Goal: Task Accomplishment & Management: Manage account settings

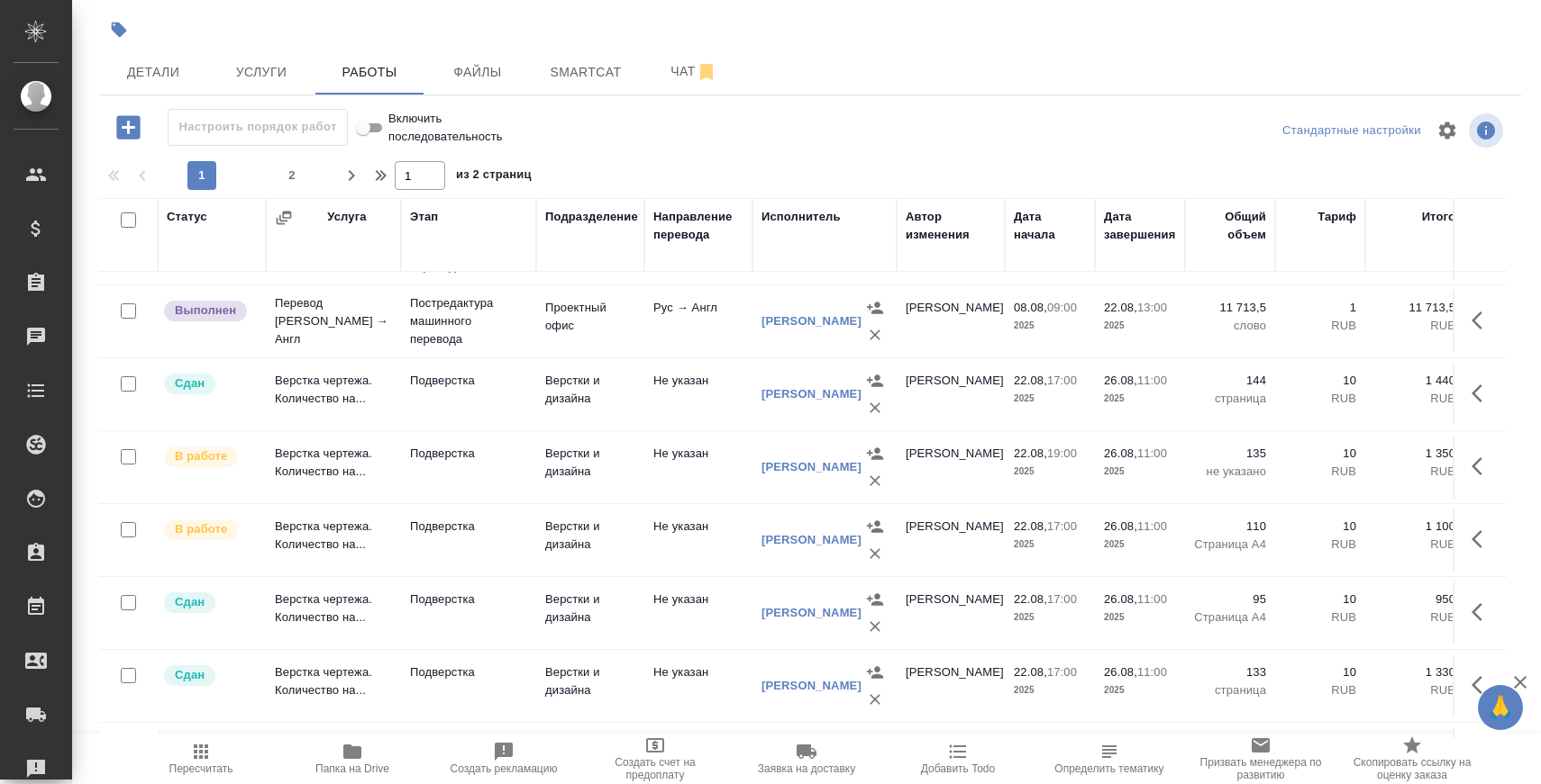
scroll to position [1358, 0]
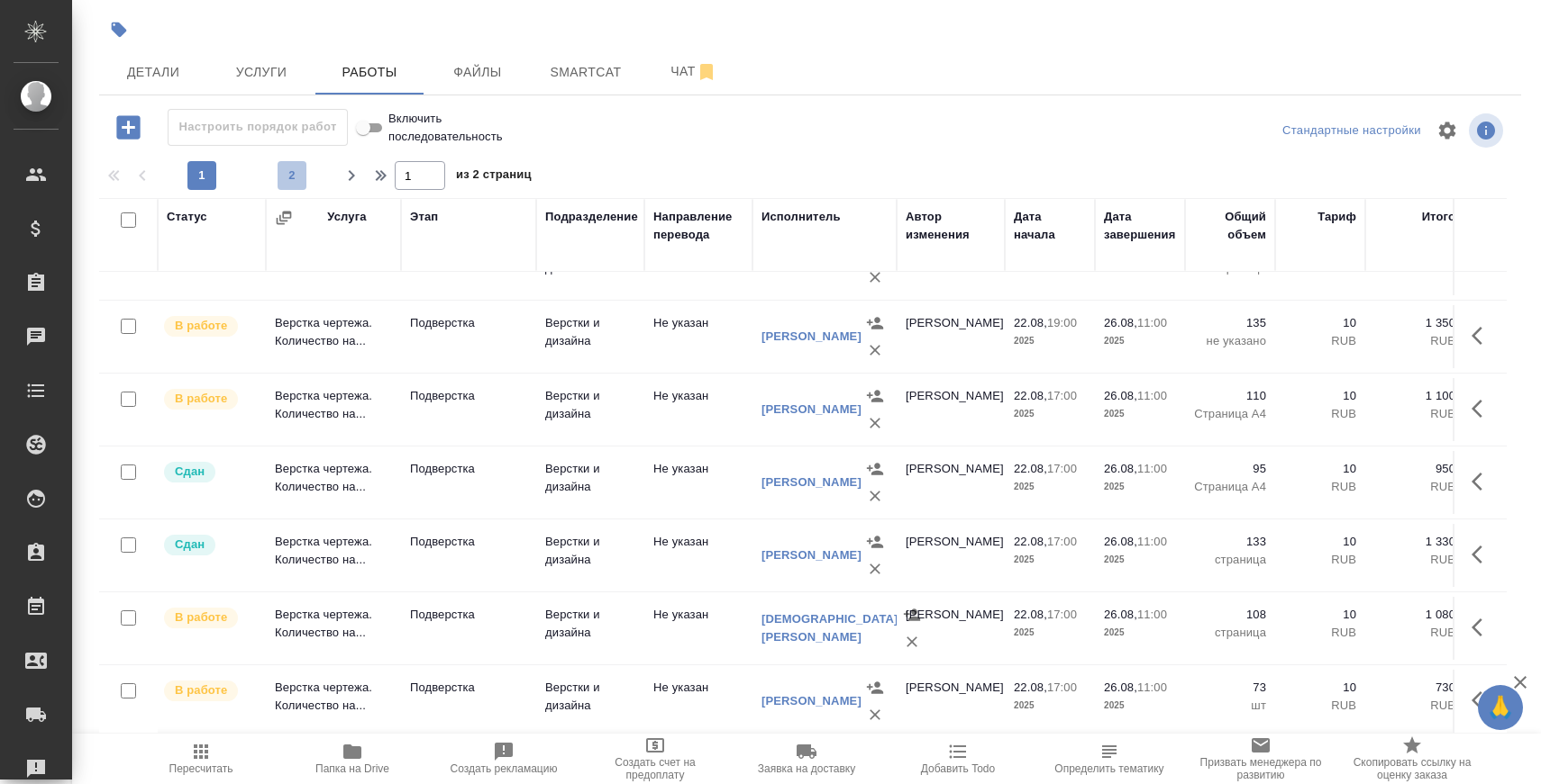
click at [290, 177] on span "2" at bounding box center [291, 175] width 29 height 18
type input "2"
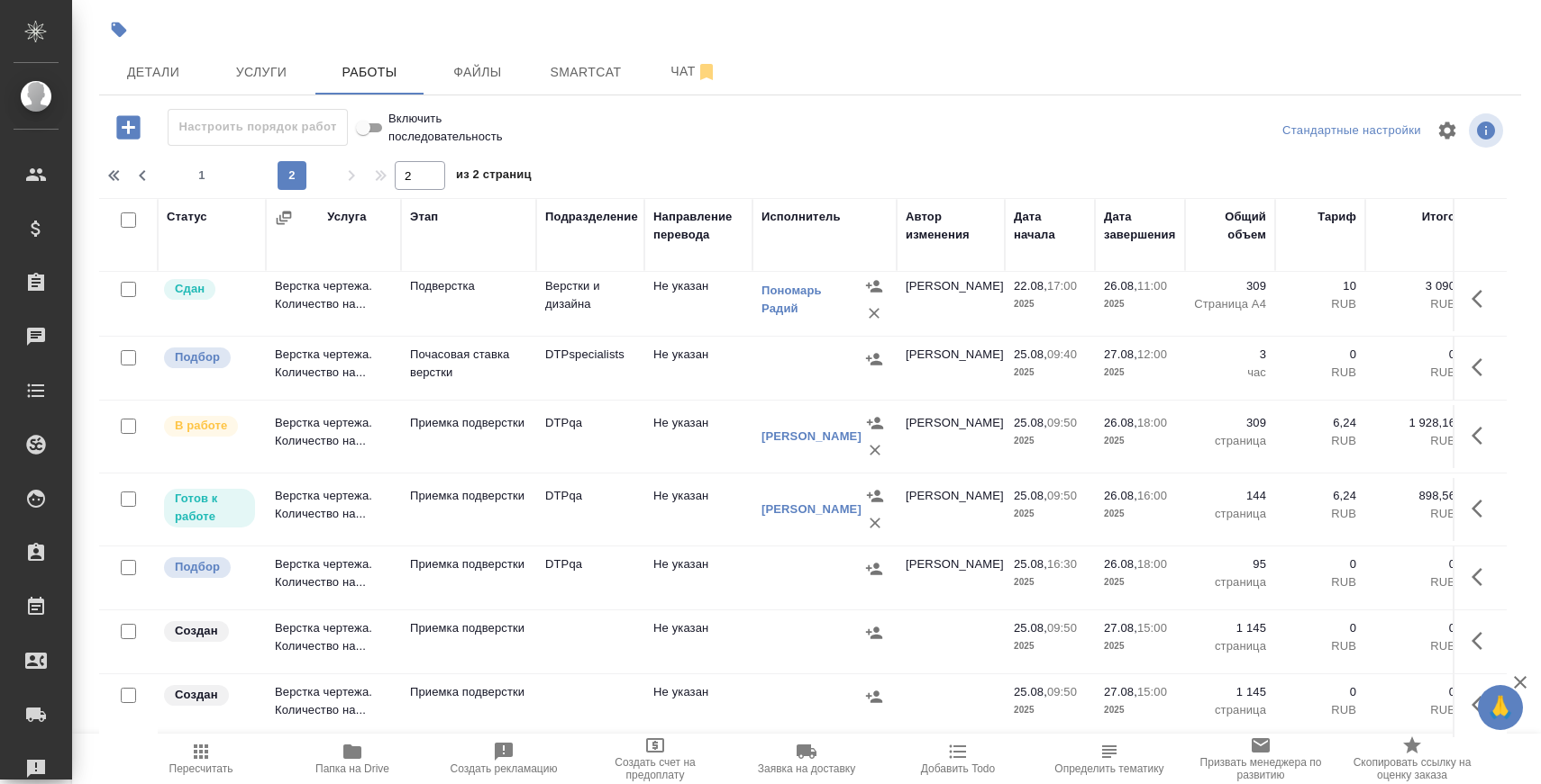
scroll to position [0, 0]
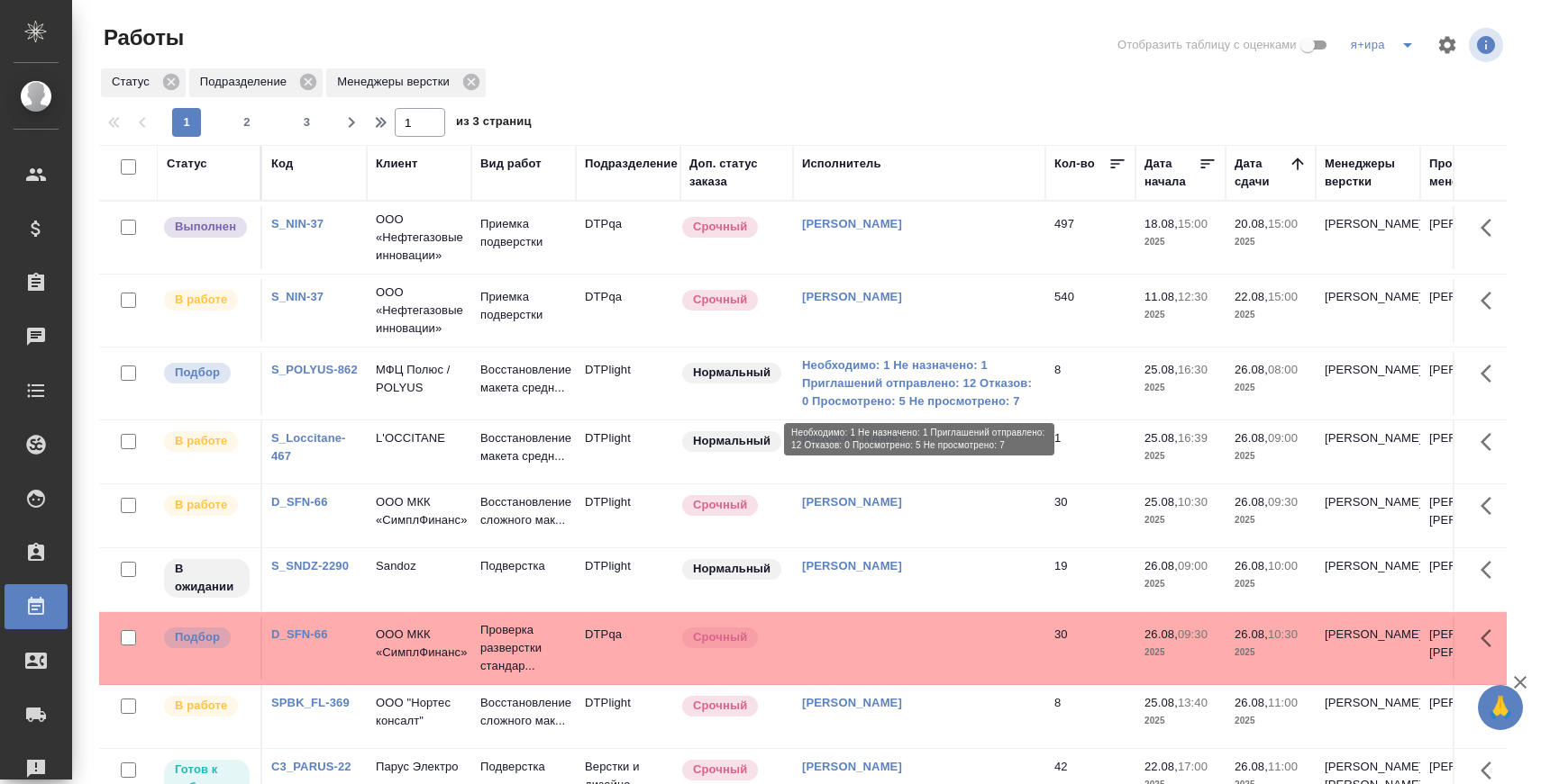
click at [918, 384] on link "Необходимо: 1 Не назначено: 1 Приглашений отправлено: 12 Отказов: 0 Просмотрено…" at bounding box center [919, 383] width 234 height 54
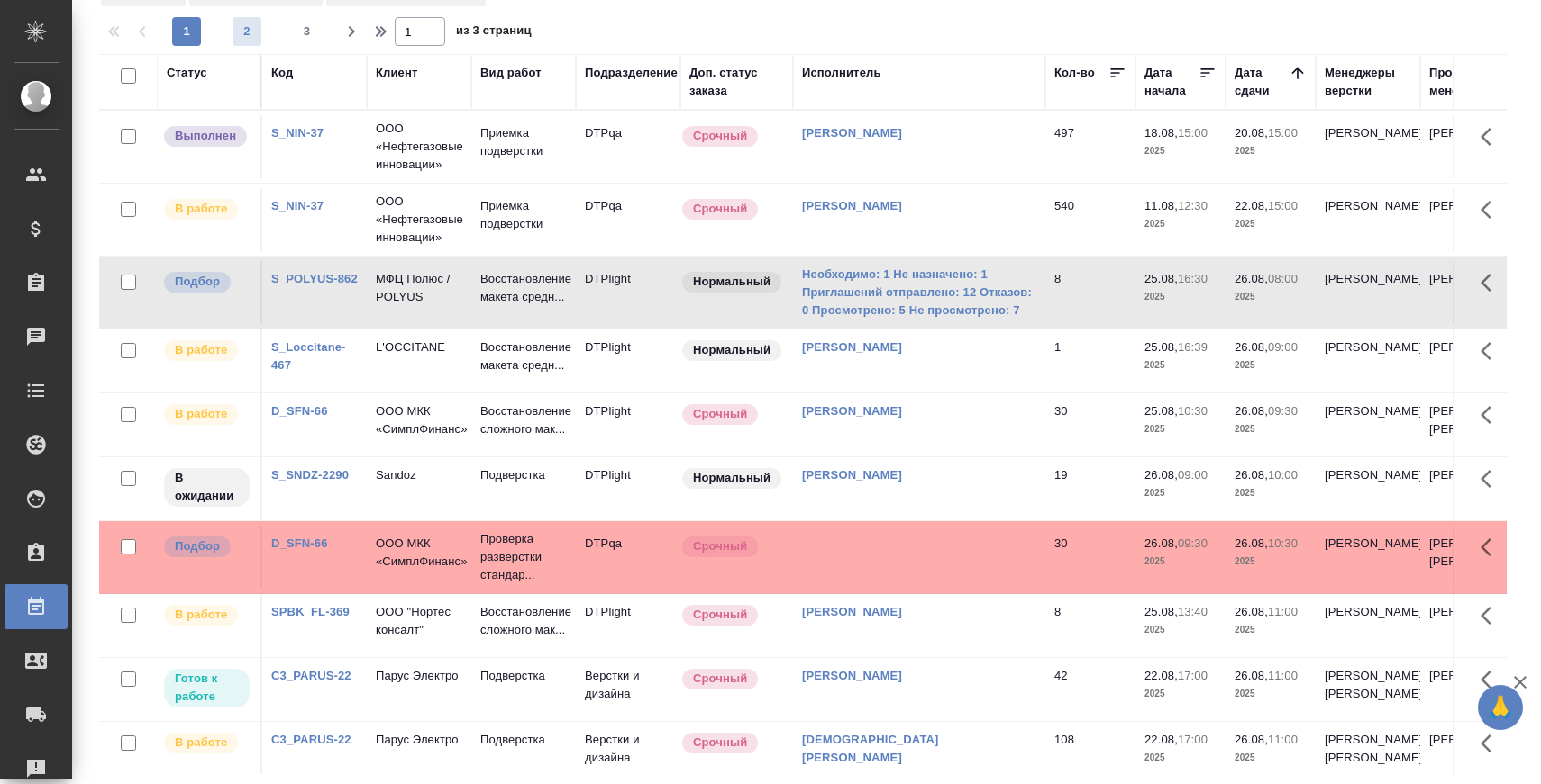
click at [245, 30] on span "2" at bounding box center [247, 31] width 29 height 18
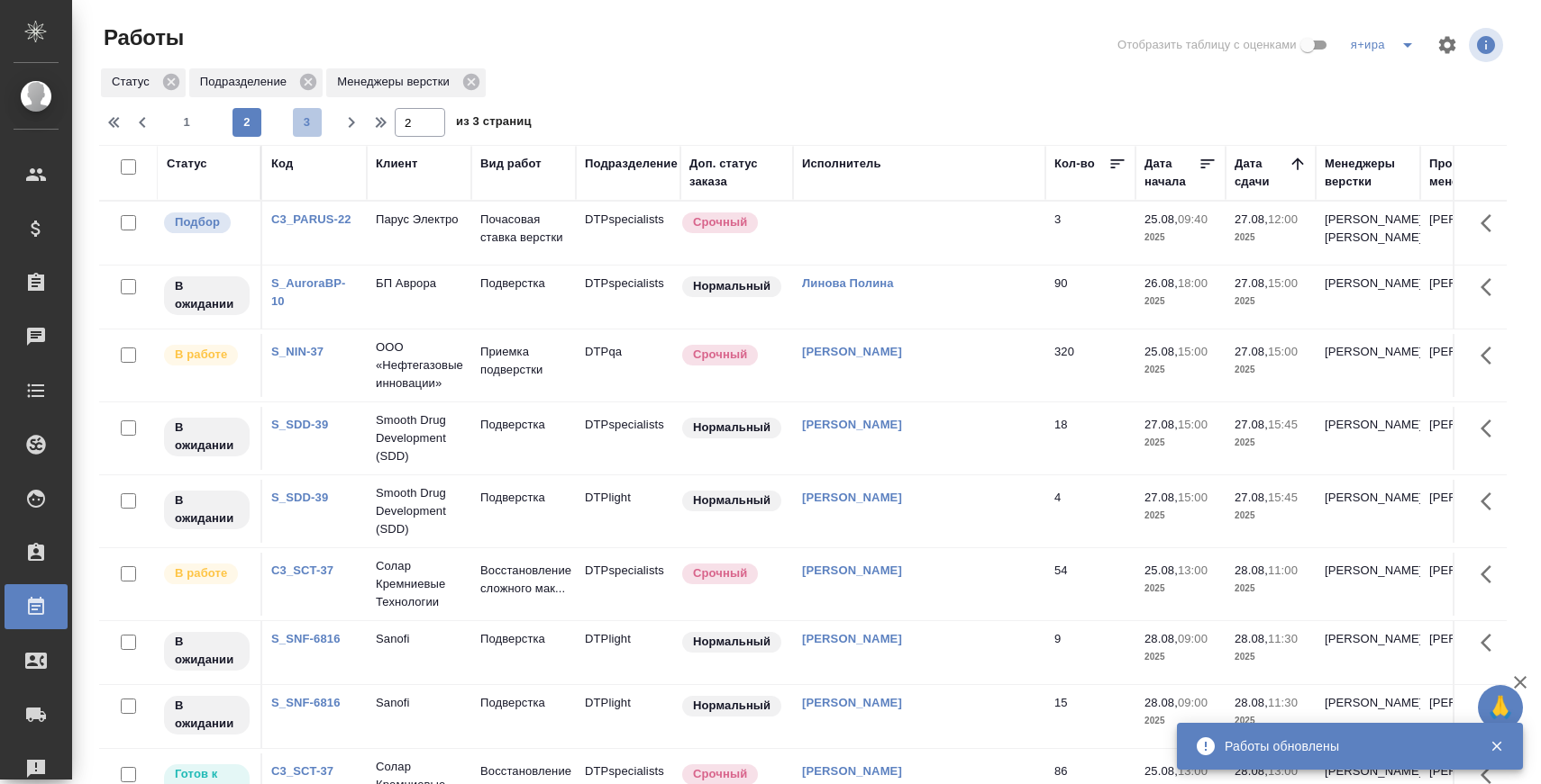
click at [301, 124] on span "3" at bounding box center [307, 122] width 29 height 18
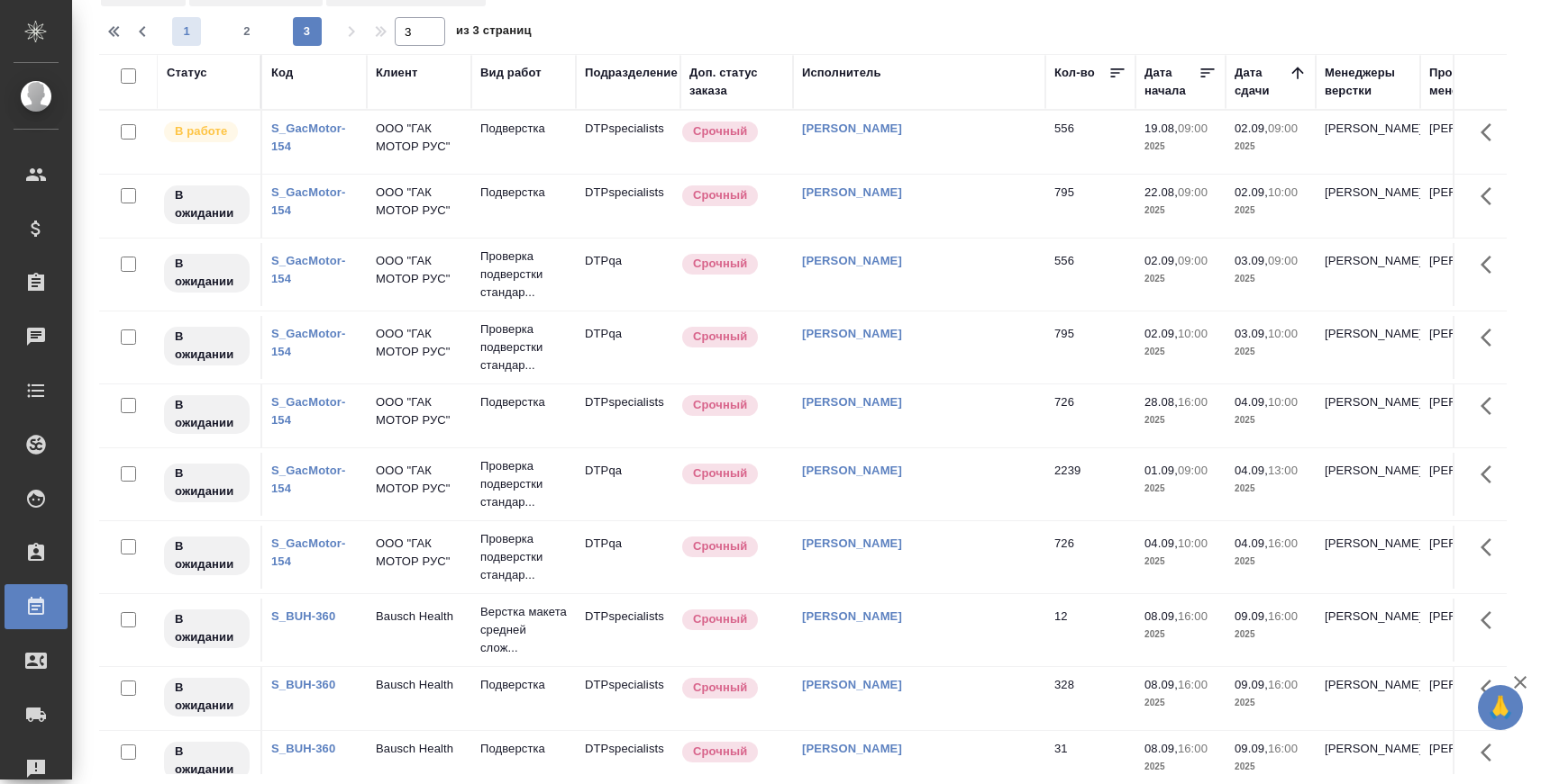
click at [188, 35] on span "1" at bounding box center [186, 31] width 29 height 18
type input "1"
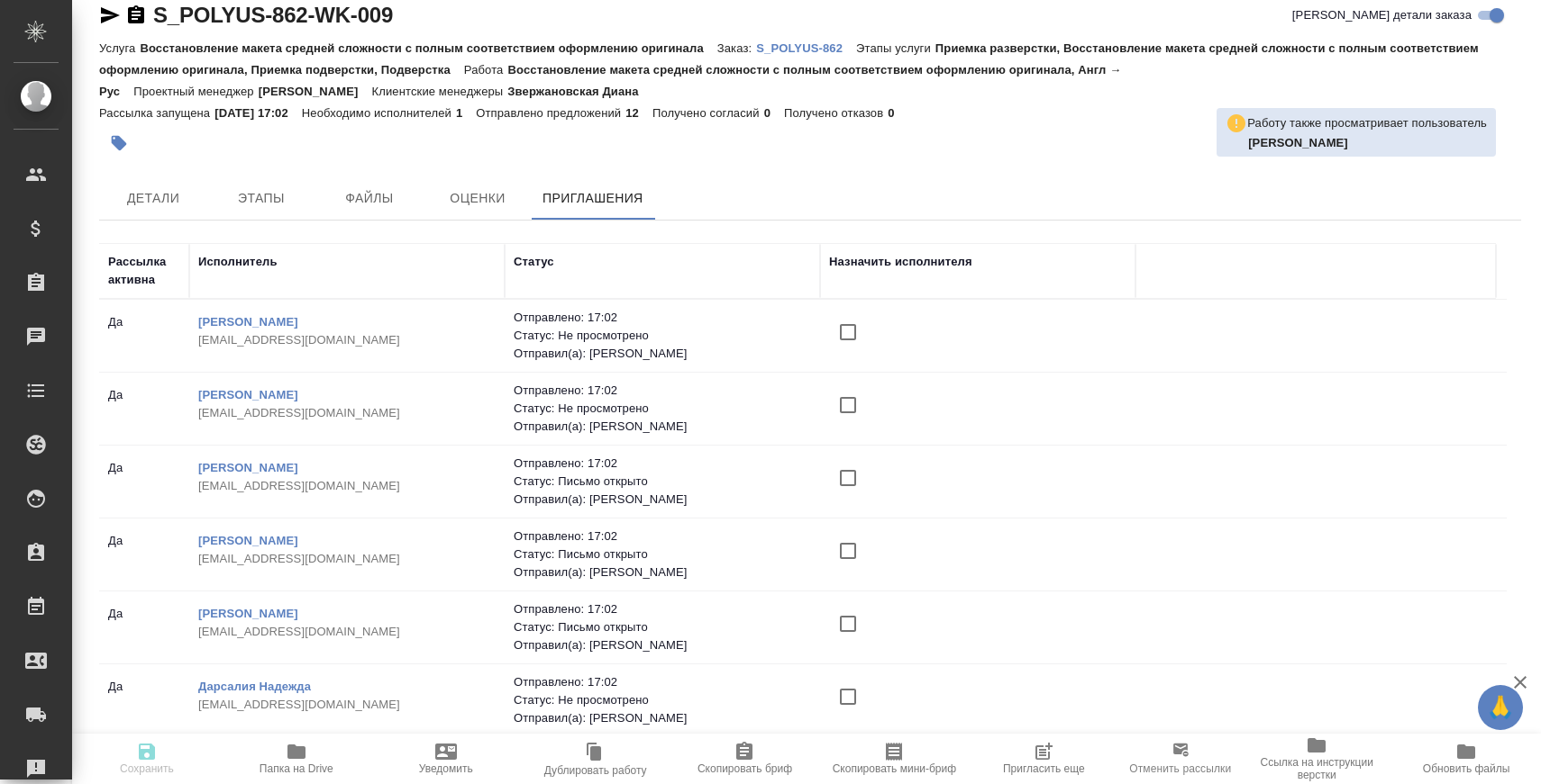
click at [104, 20] on icon "button" at bounding box center [110, 15] width 19 height 16
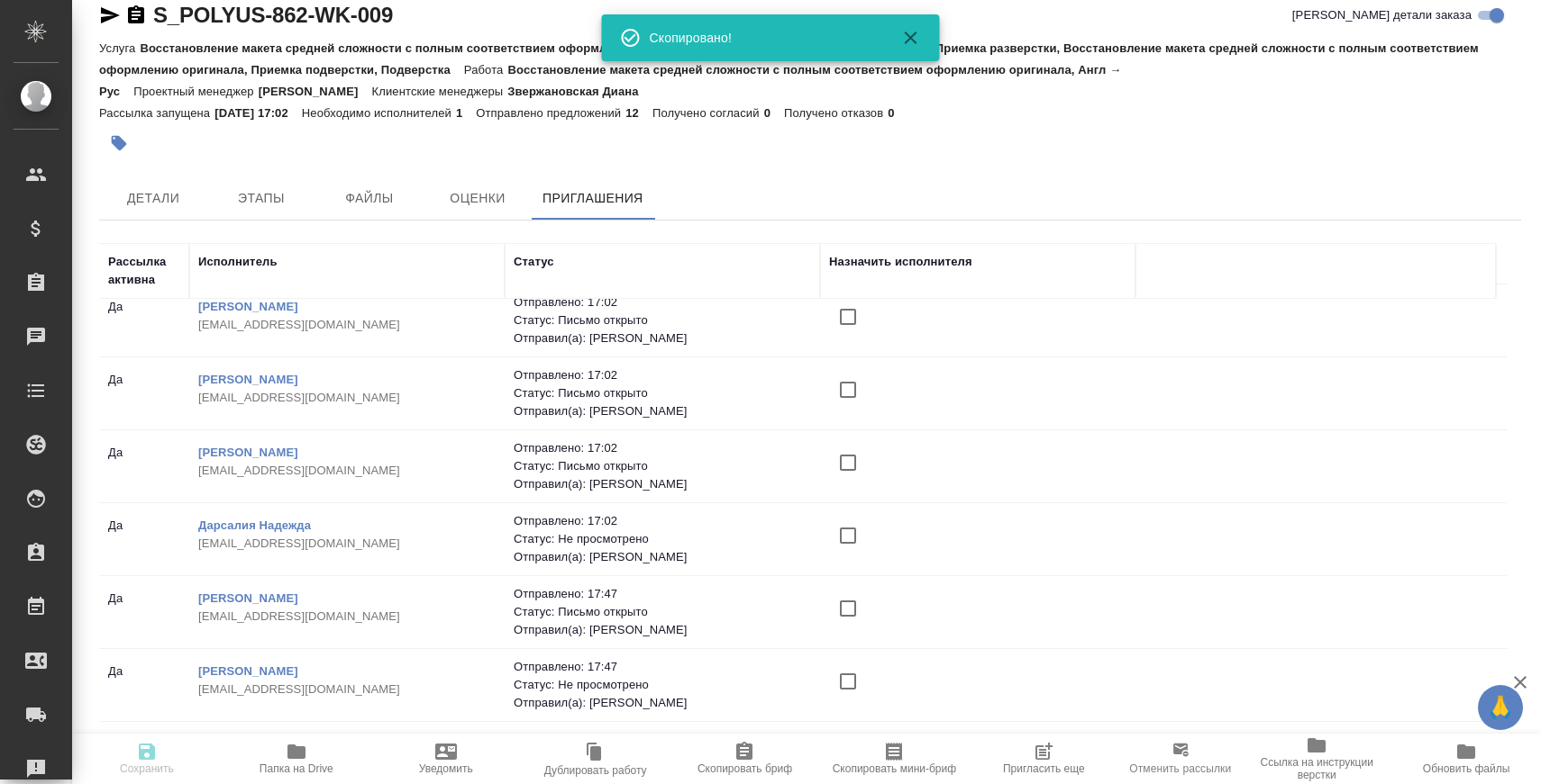
scroll to position [437, 0]
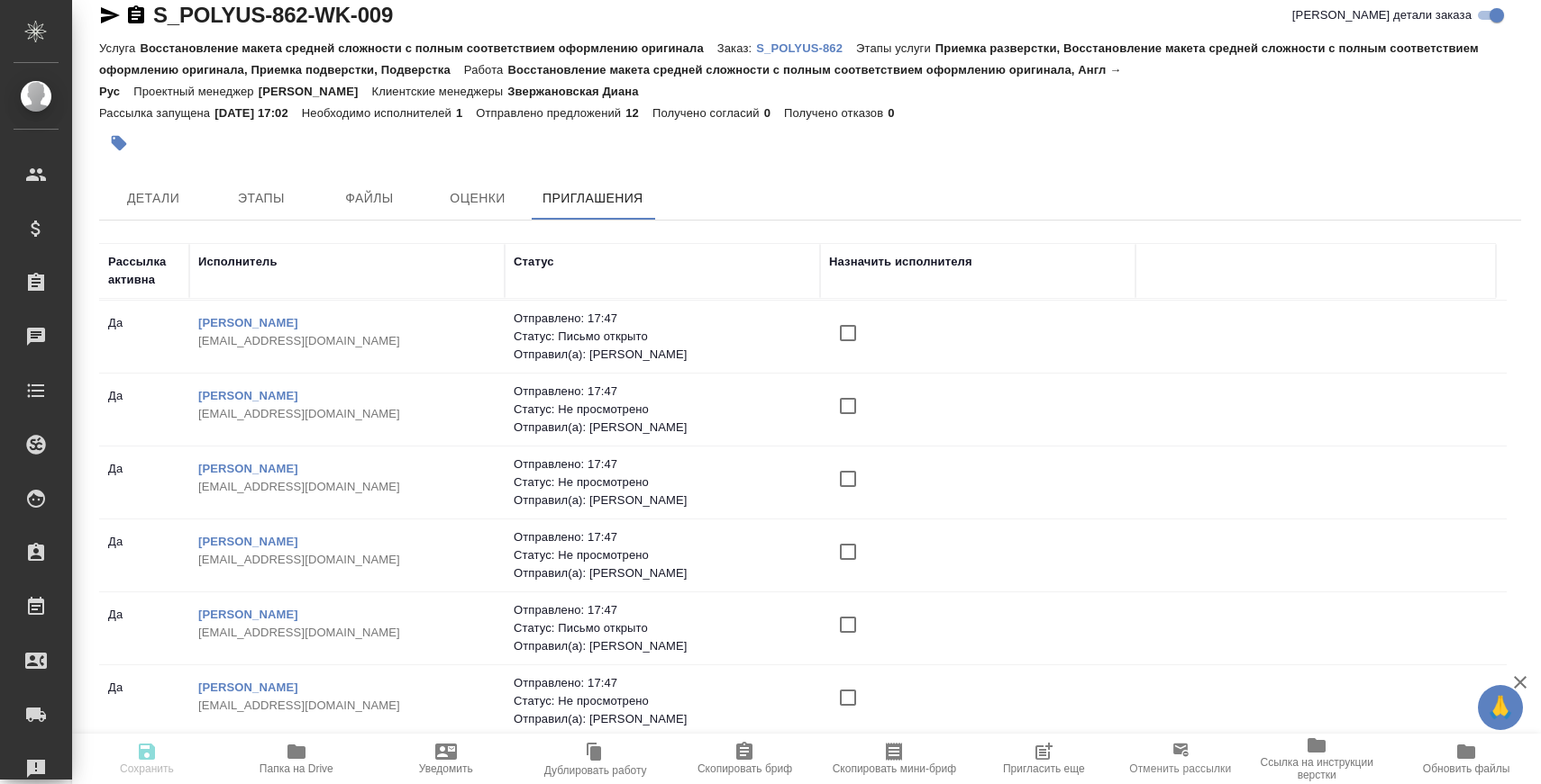
click at [328, 780] on button "Папка на Drive" at bounding box center [296, 759] width 150 height 50
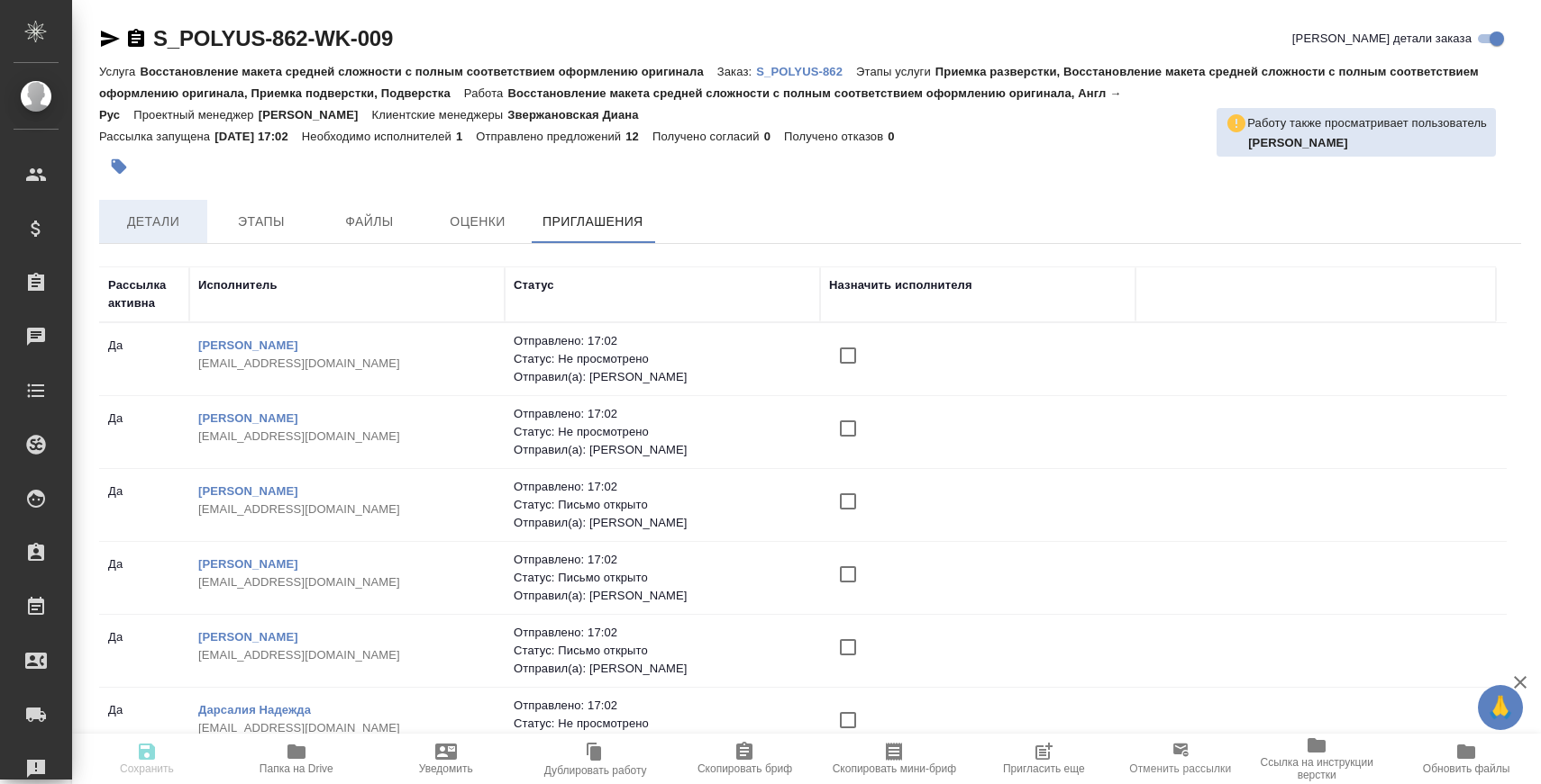
click at [173, 219] on span "Детали" at bounding box center [153, 222] width 87 height 22
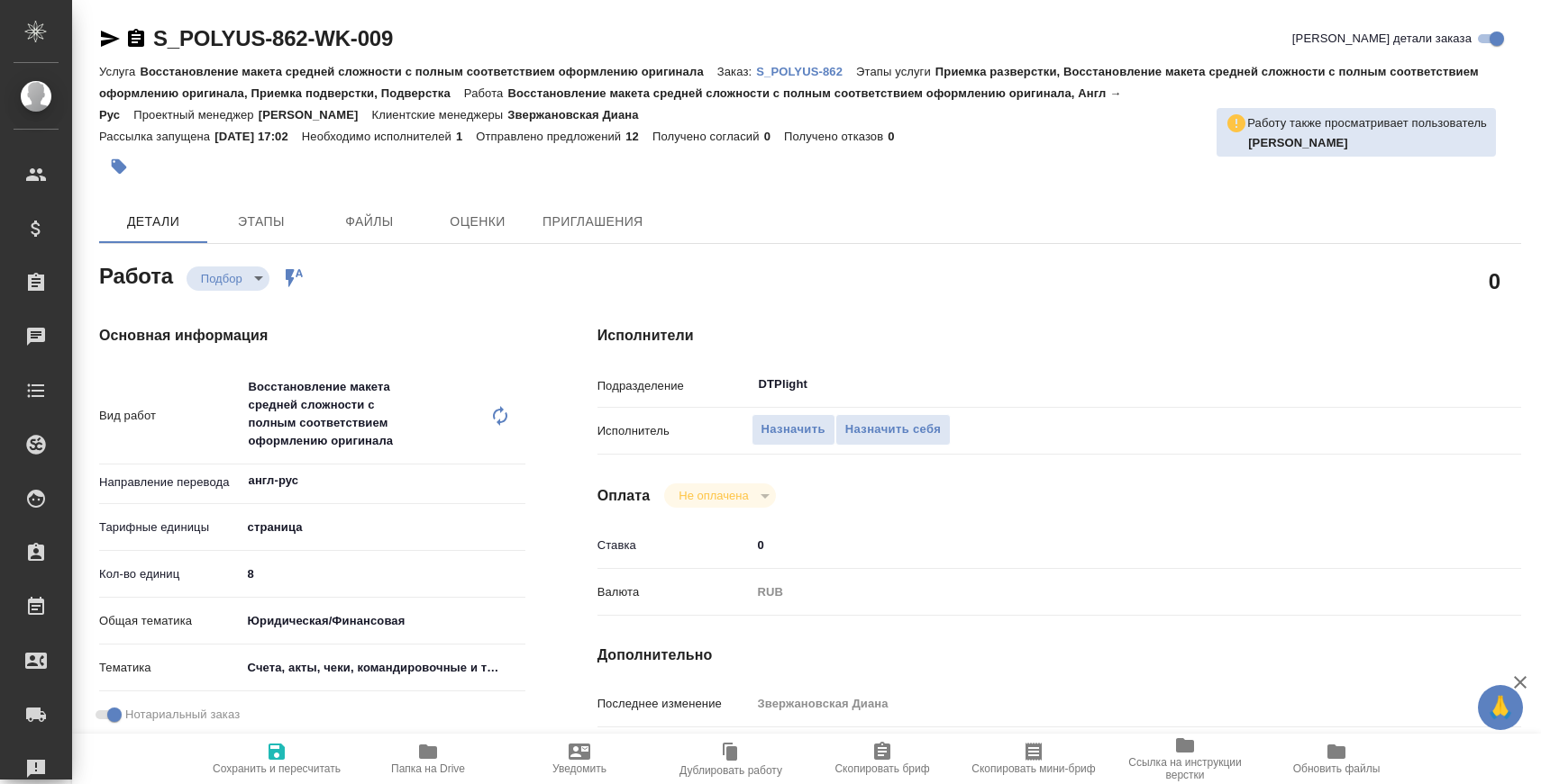
type textarea "x"
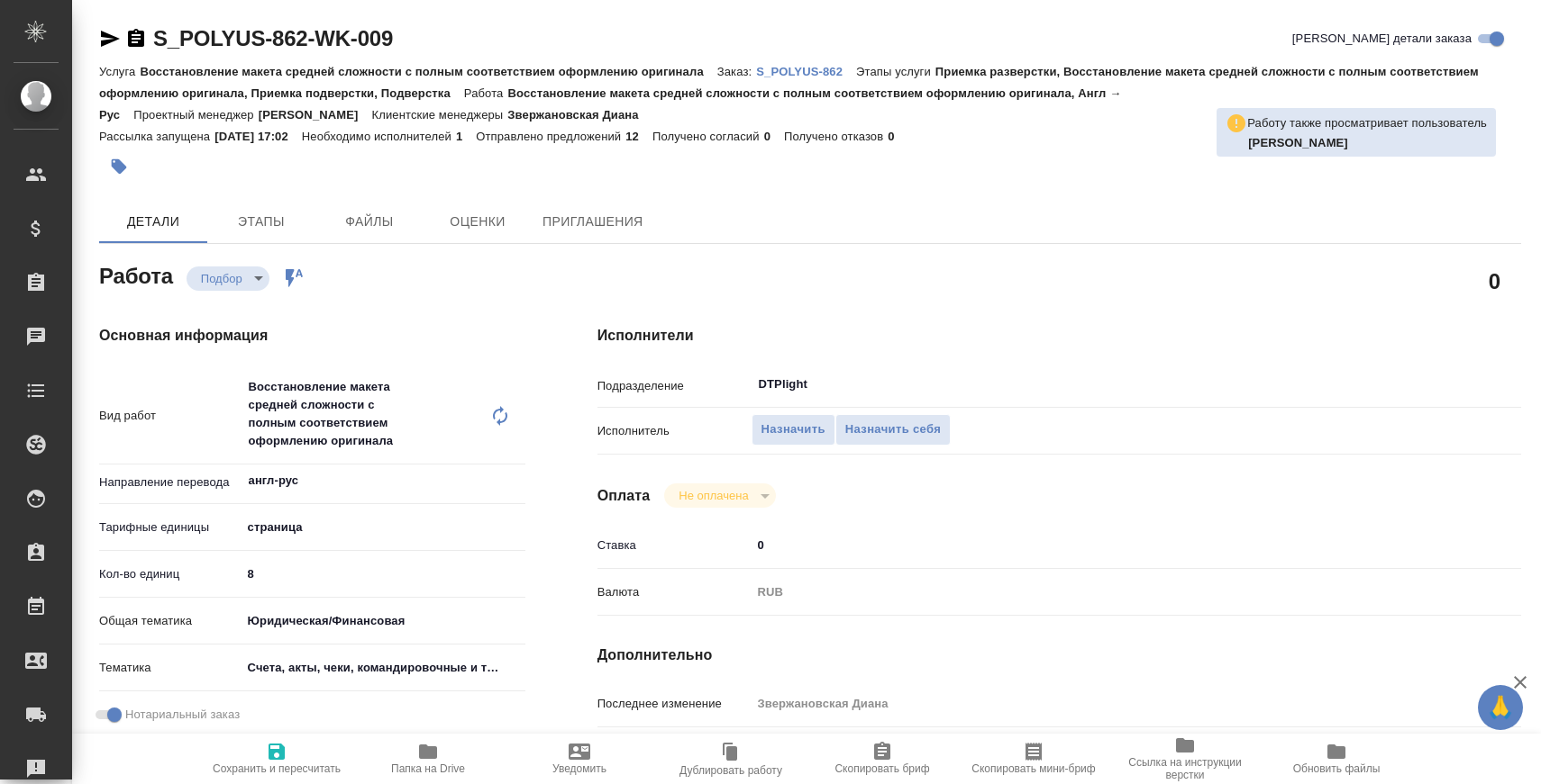
type textarea "x"
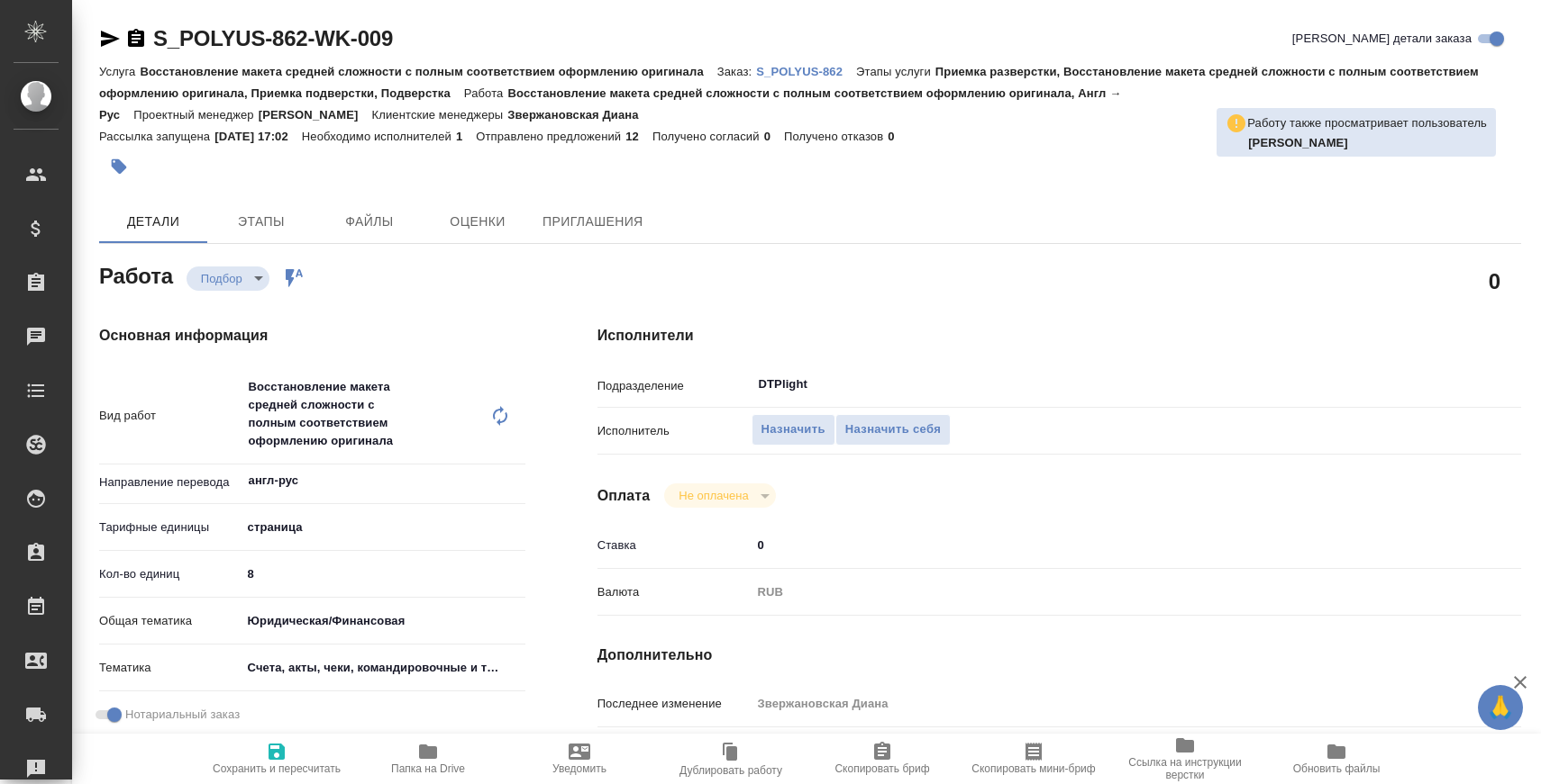
type textarea "x"
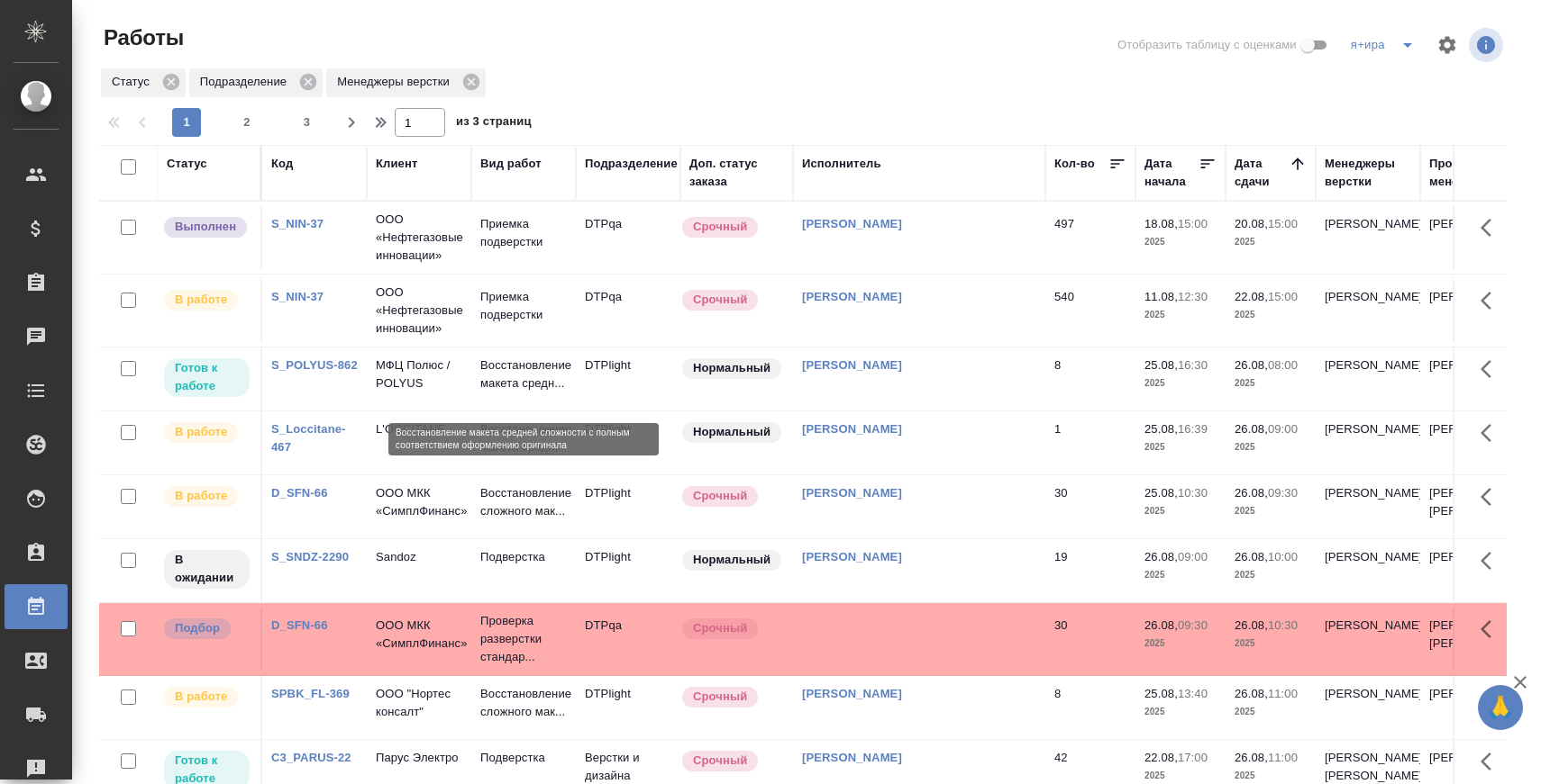
click at [543, 366] on p "Восстановление макета средн..." at bounding box center [523, 374] width 87 height 36
